Goal: Information Seeking & Learning: Check status

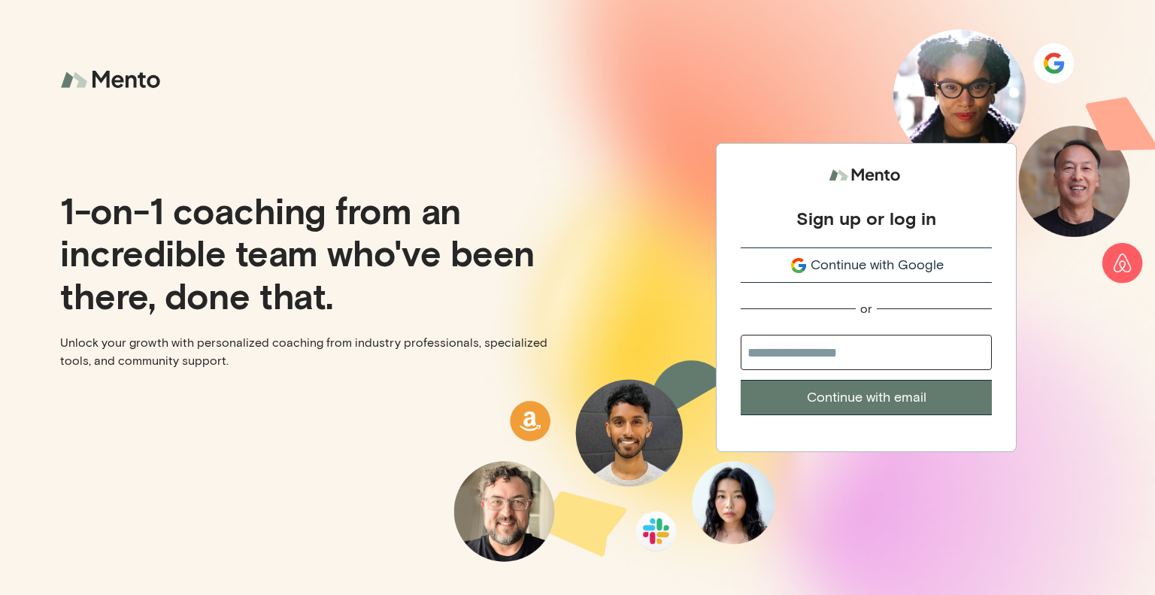
click at [911, 339] on input "email" at bounding box center [866, 352] width 251 height 35
type input "**********"
click at [866, 399] on button "Continue with email" at bounding box center [866, 397] width 251 height 35
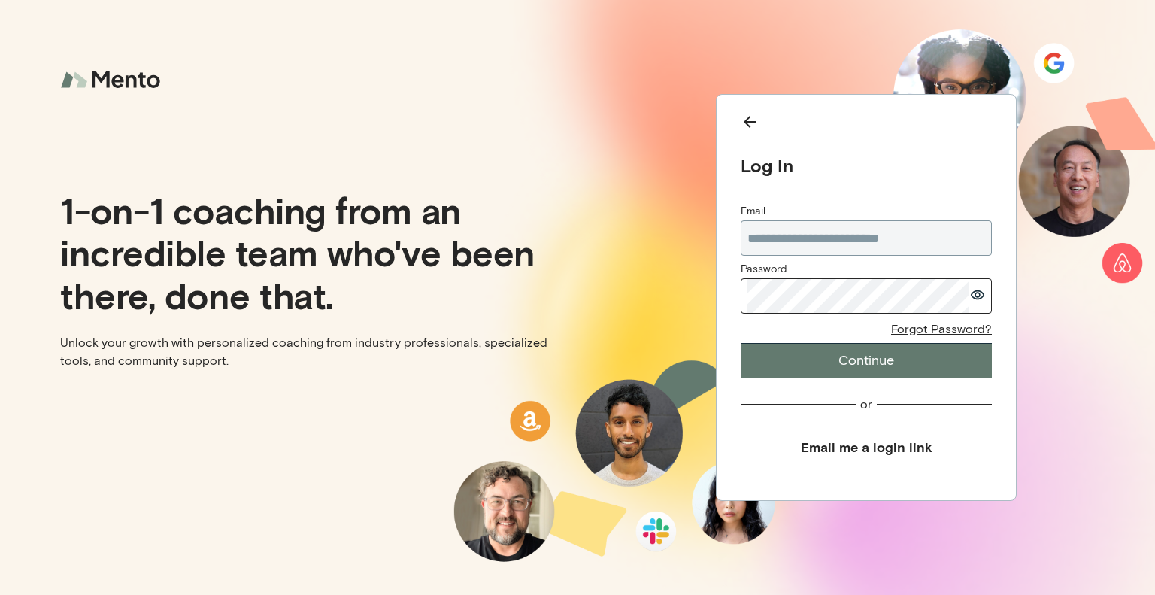
click at [741, 343] on button "Continue" at bounding box center [866, 360] width 251 height 35
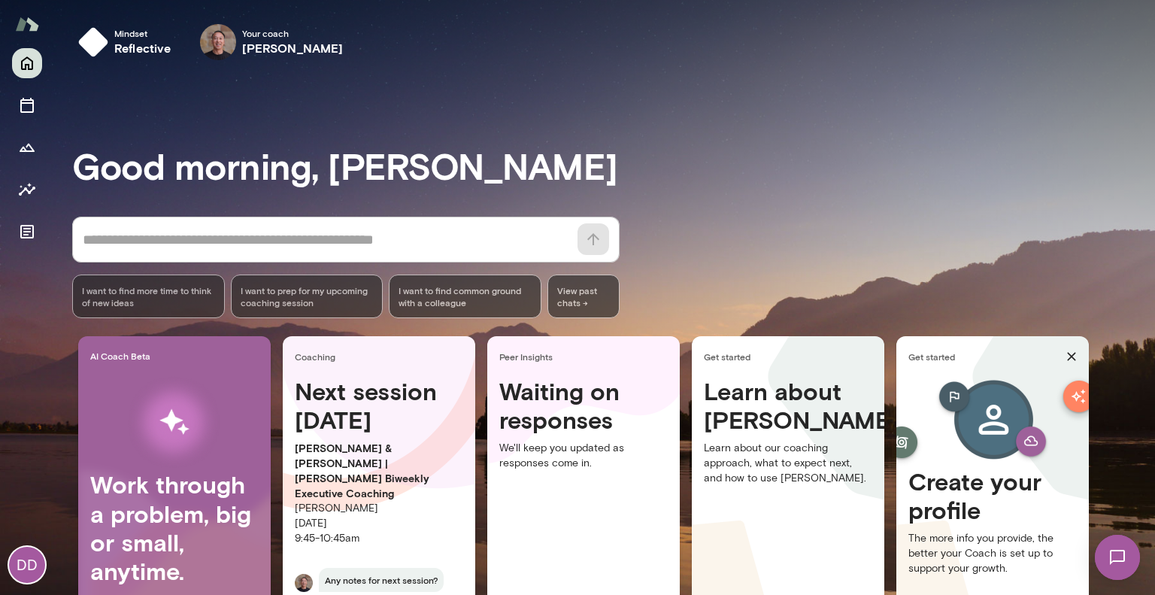
drag, startPoint x: 499, startPoint y: 182, endPoint x: 907, endPoint y: 62, distance: 424.7
click at [907, 62] on div "Mindset reflective Your coach [PERSON_NAME] Your coach [PERSON_NAME]" at bounding box center [613, 42] width 1083 height 48
click at [27, 193] on icon "Insights" at bounding box center [27, 189] width 18 height 18
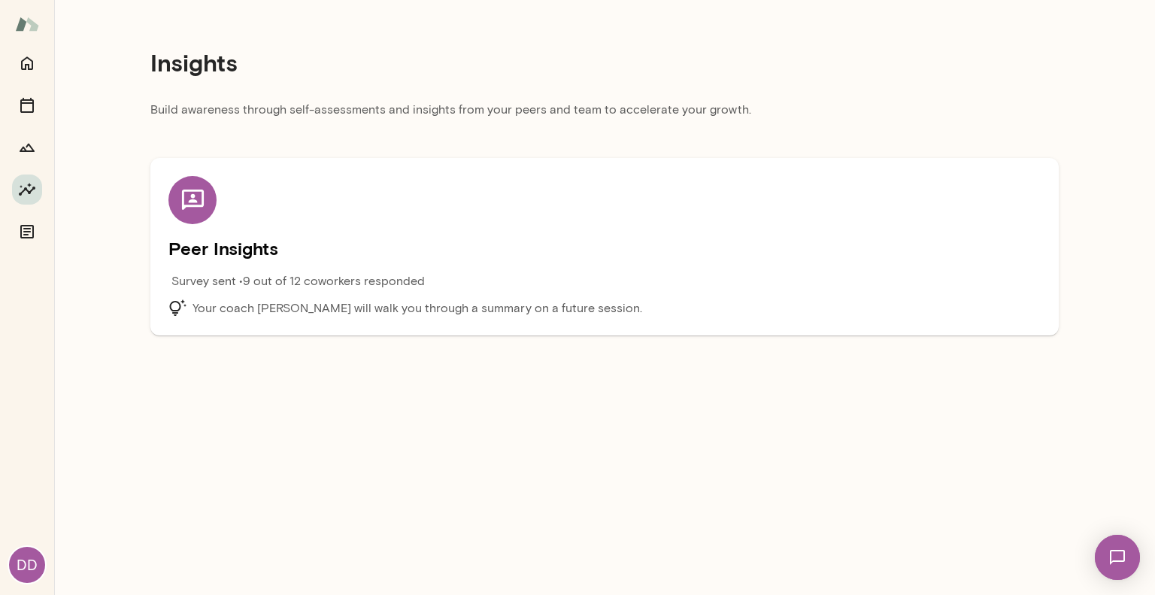
click at [474, 234] on div "Peer Insights Survey sent • 9 out of 12 coworkers responded Your coach [PERSON_…" at bounding box center [604, 246] width 872 height 141
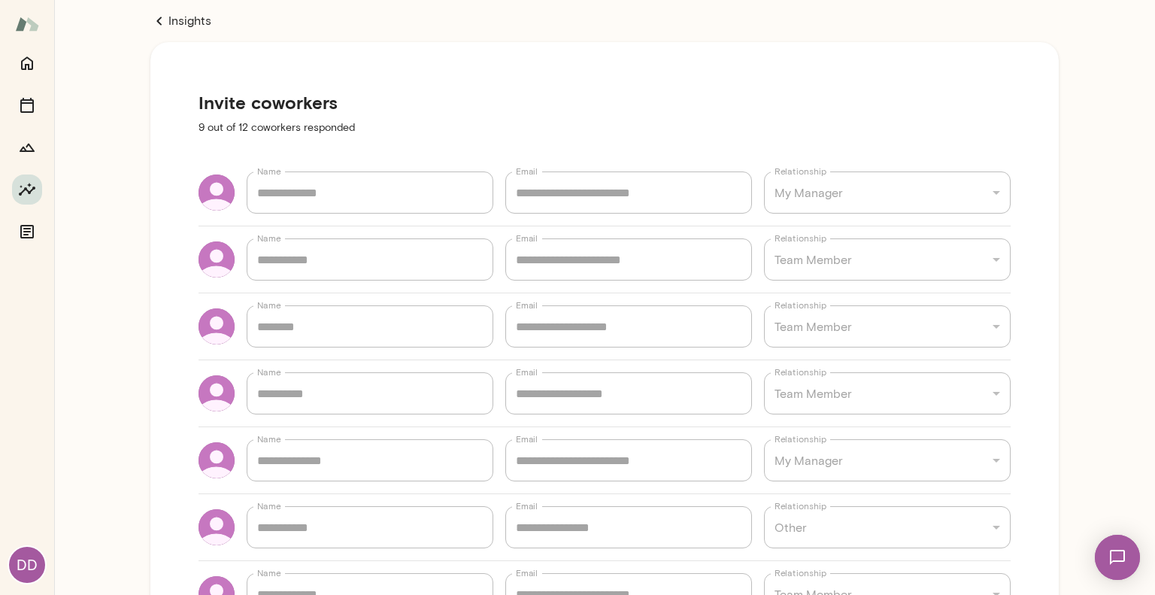
click at [185, 17] on link "Insights" at bounding box center [604, 21] width 908 height 18
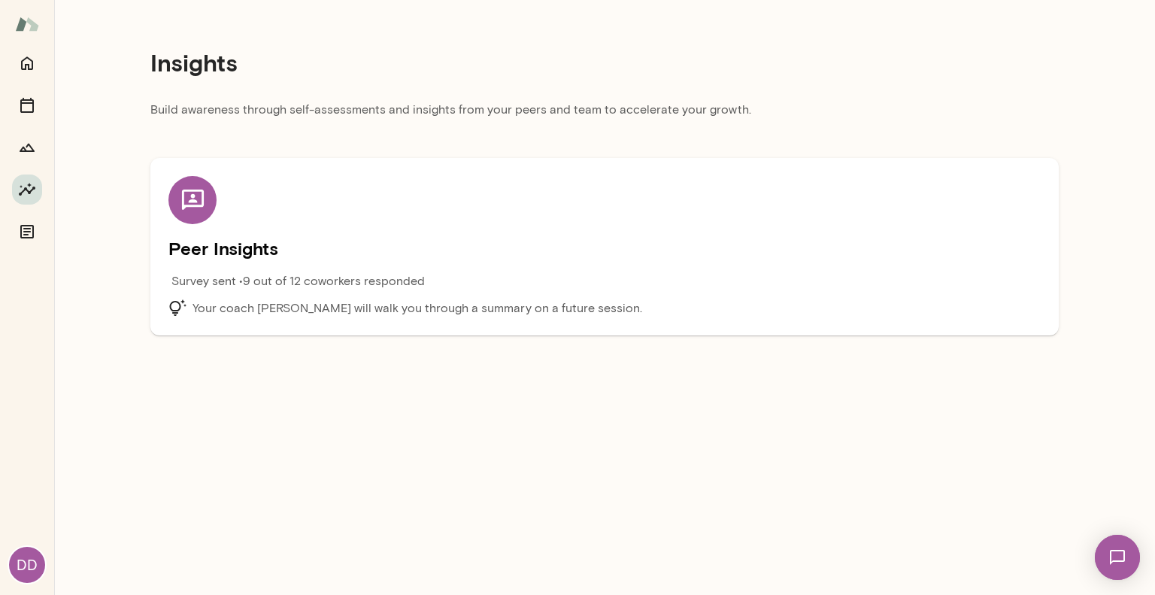
click at [502, 459] on main "Insights Build awareness through self-assessments and insights from your peers …" at bounding box center [604, 297] width 1101 height 595
